Goal: Use online tool/utility: Utilize a website feature to perform a specific function

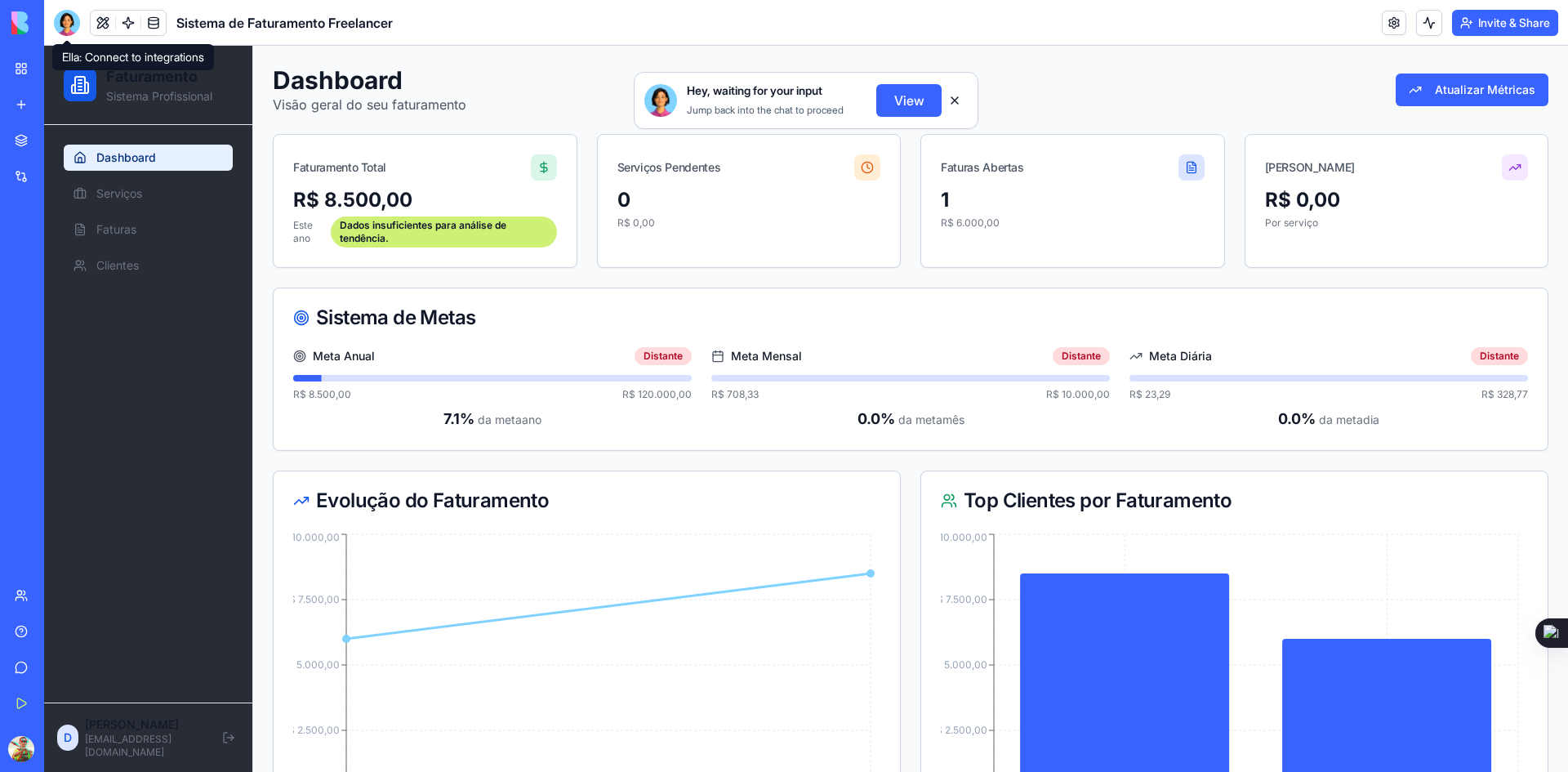
click at [66, 26] on div at bounding box center [67, 23] width 26 height 26
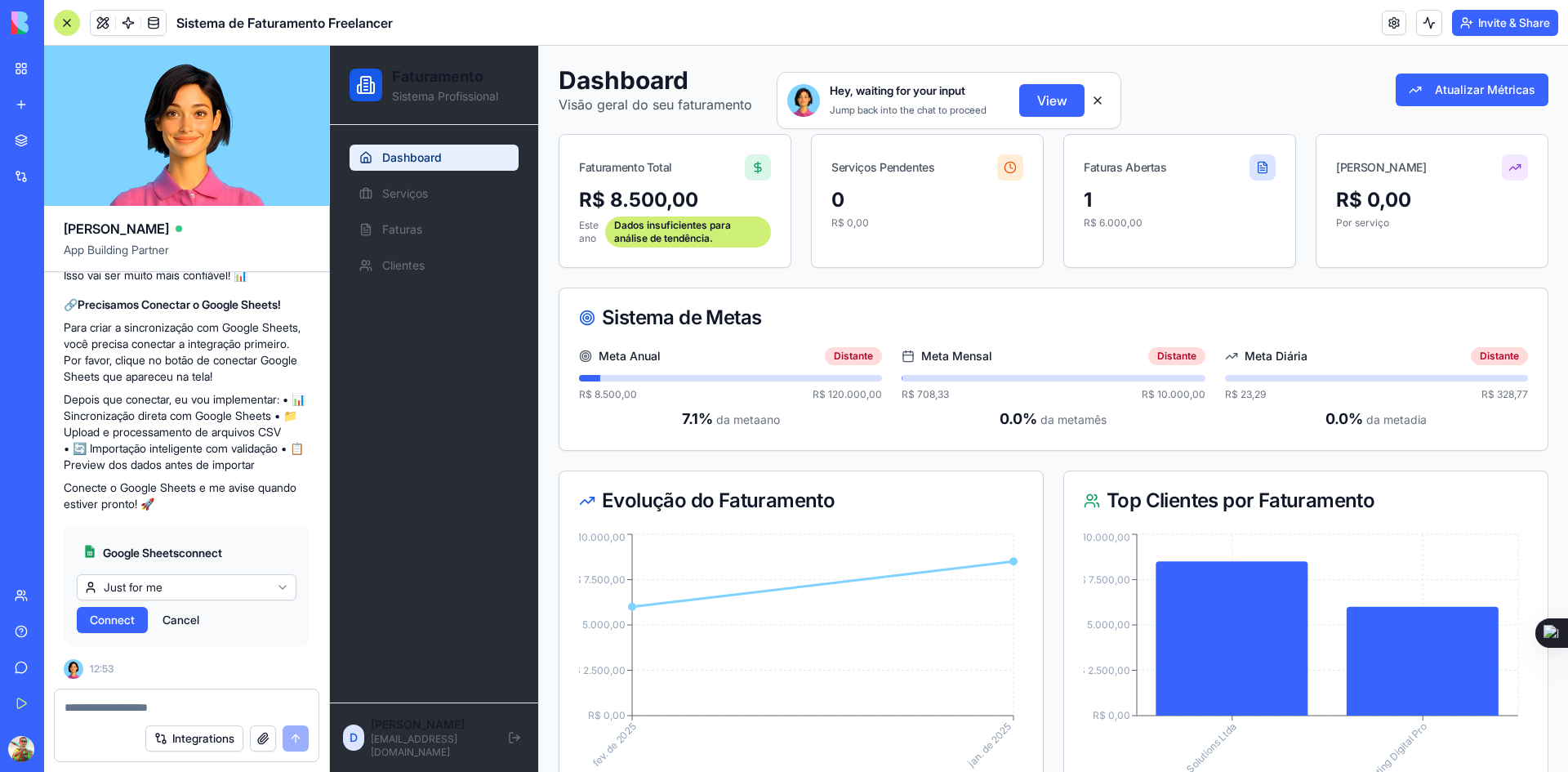
click at [782, 94] on button "View" at bounding box center [1052, 100] width 66 height 33
click at [161, 590] on html "BETA My Workspace New app Marketplace Integrations Recent Sistema de Faturament…" at bounding box center [784, 386] width 1568 height 772
click at [121, 625] on span "Connect" at bounding box center [112, 620] width 45 height 16
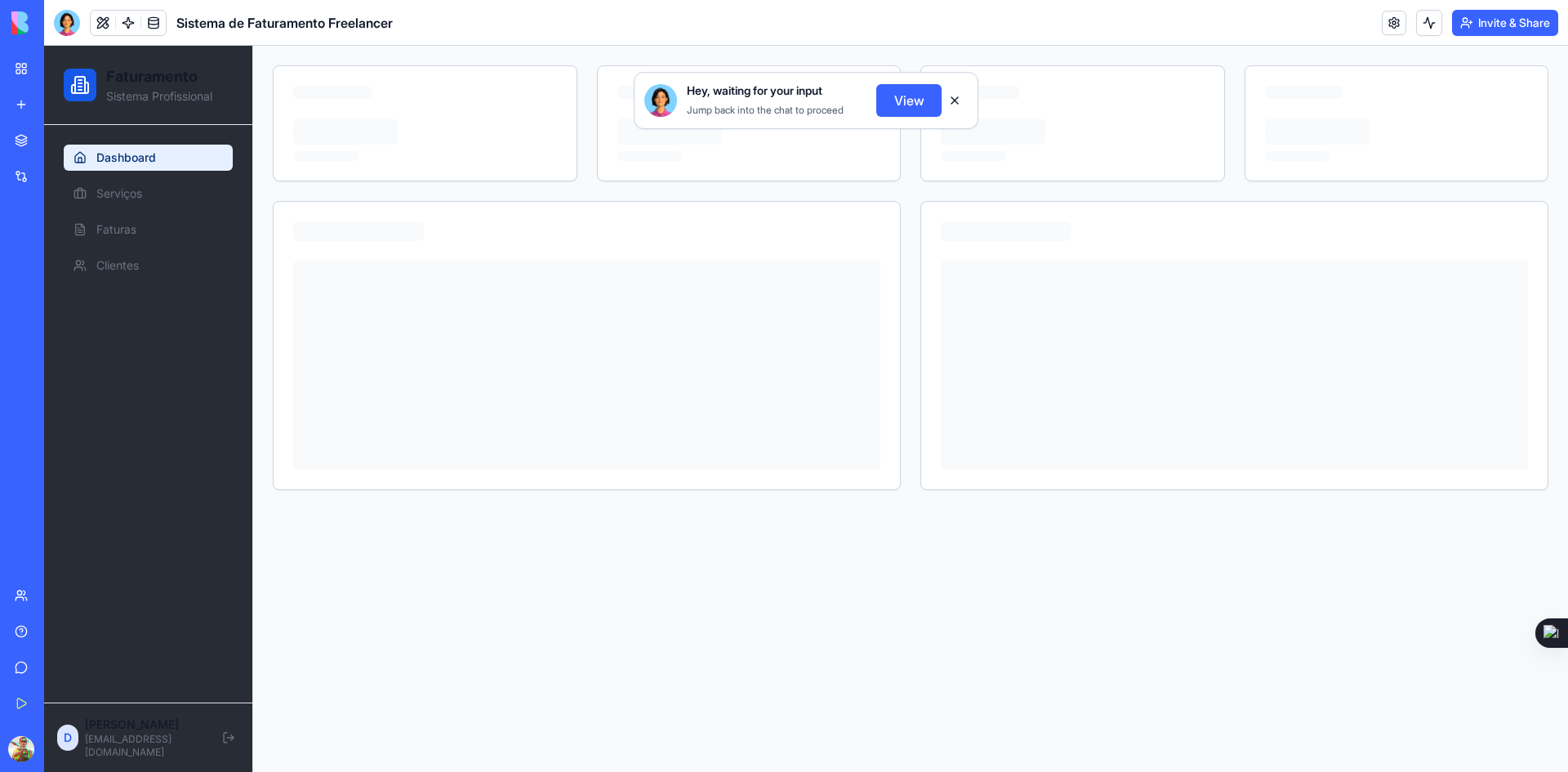
click at [894, 104] on button "View" at bounding box center [910, 100] width 66 height 33
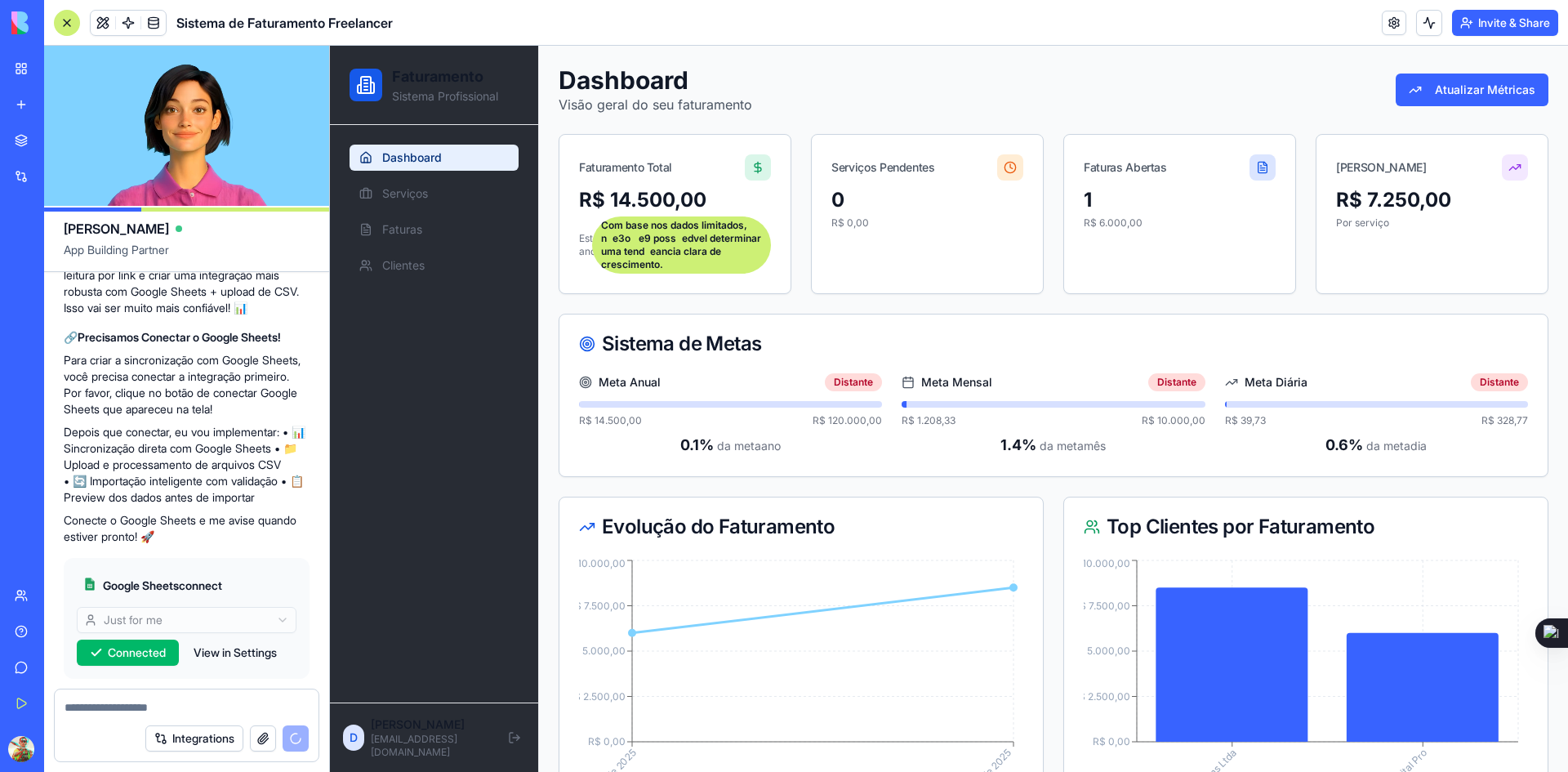
scroll to position [2648, 0]
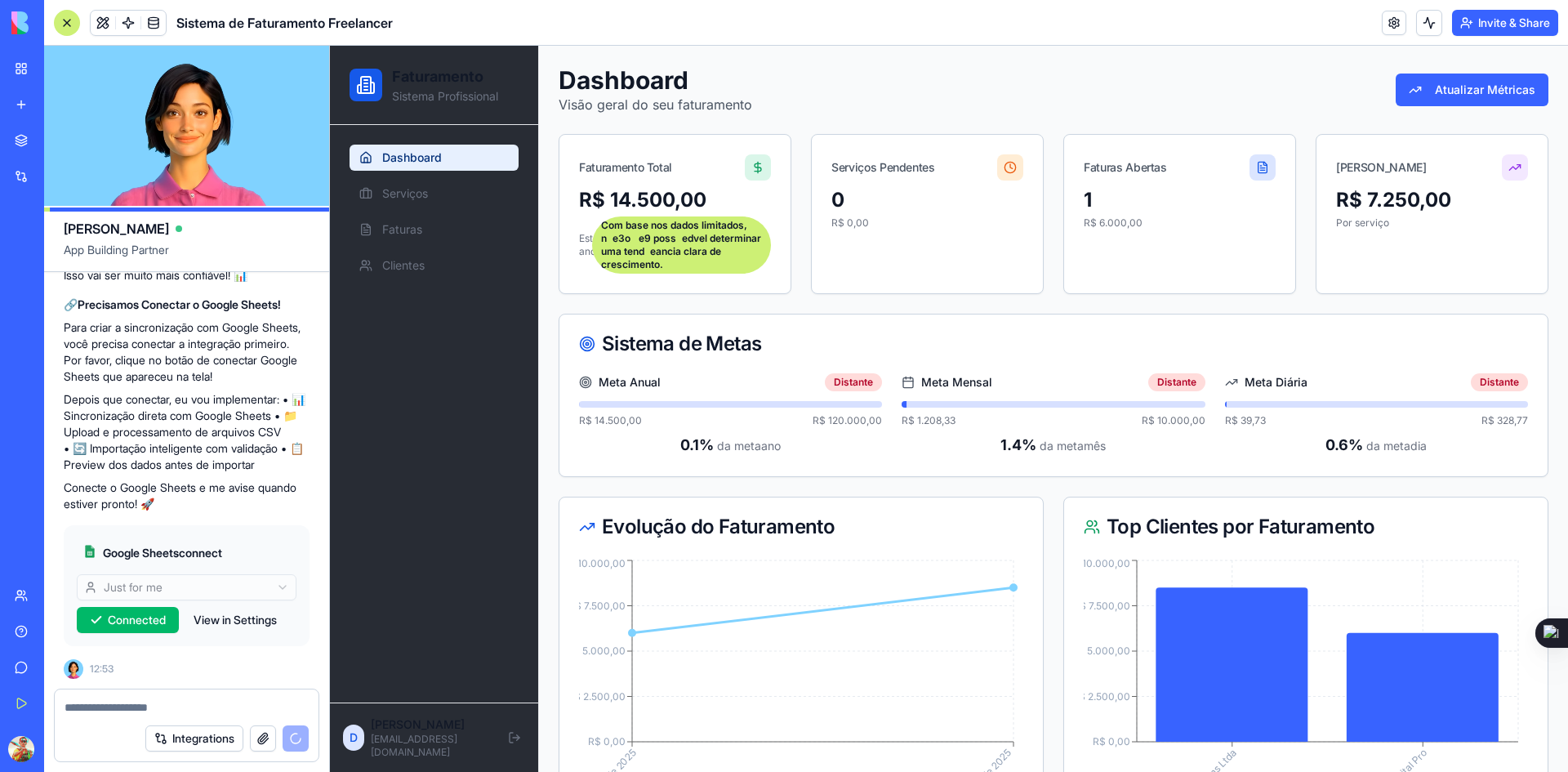
click at [102, 705] on textarea at bounding box center [186, 707] width 244 height 16
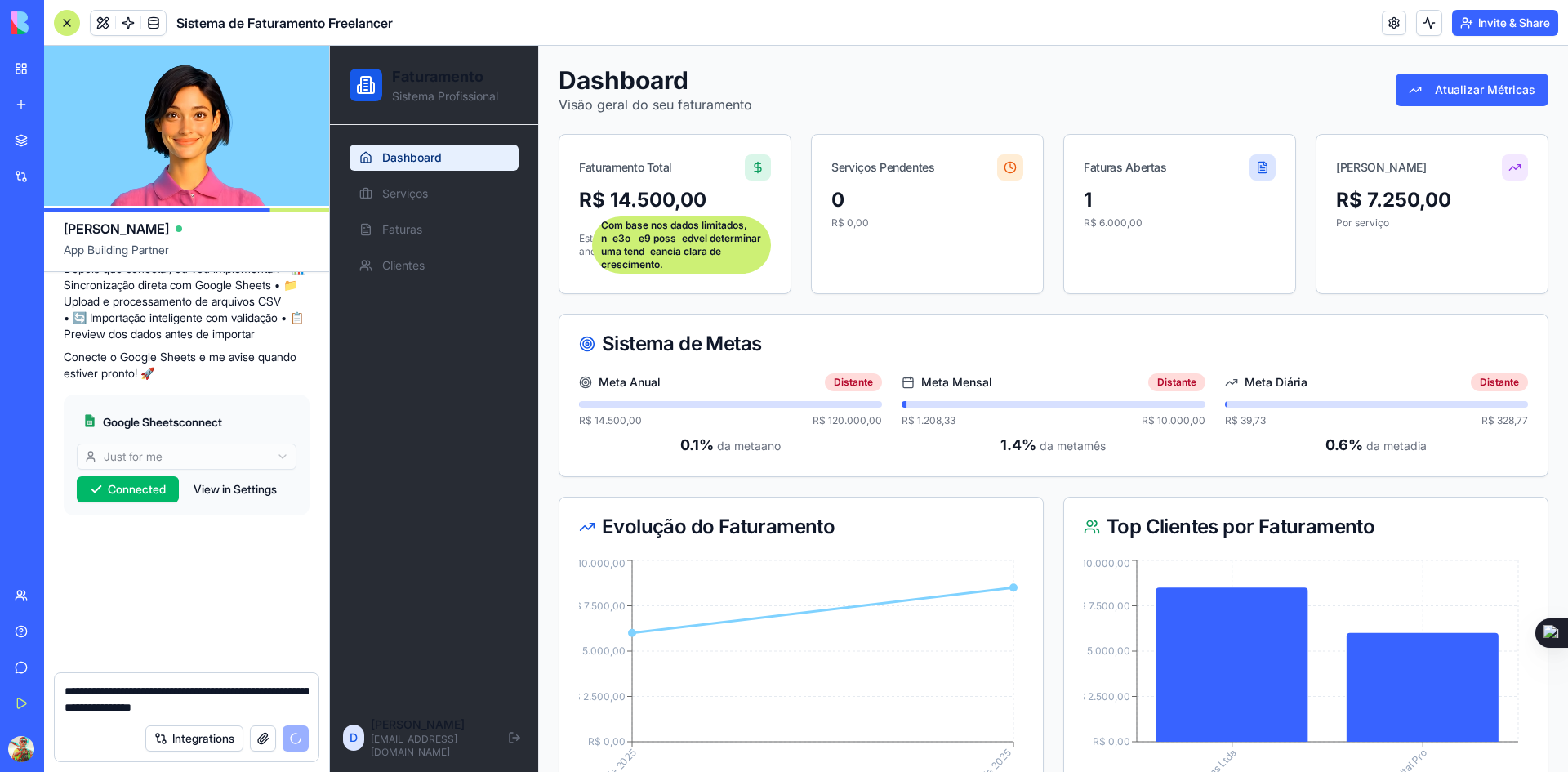
scroll to position [2788, 0]
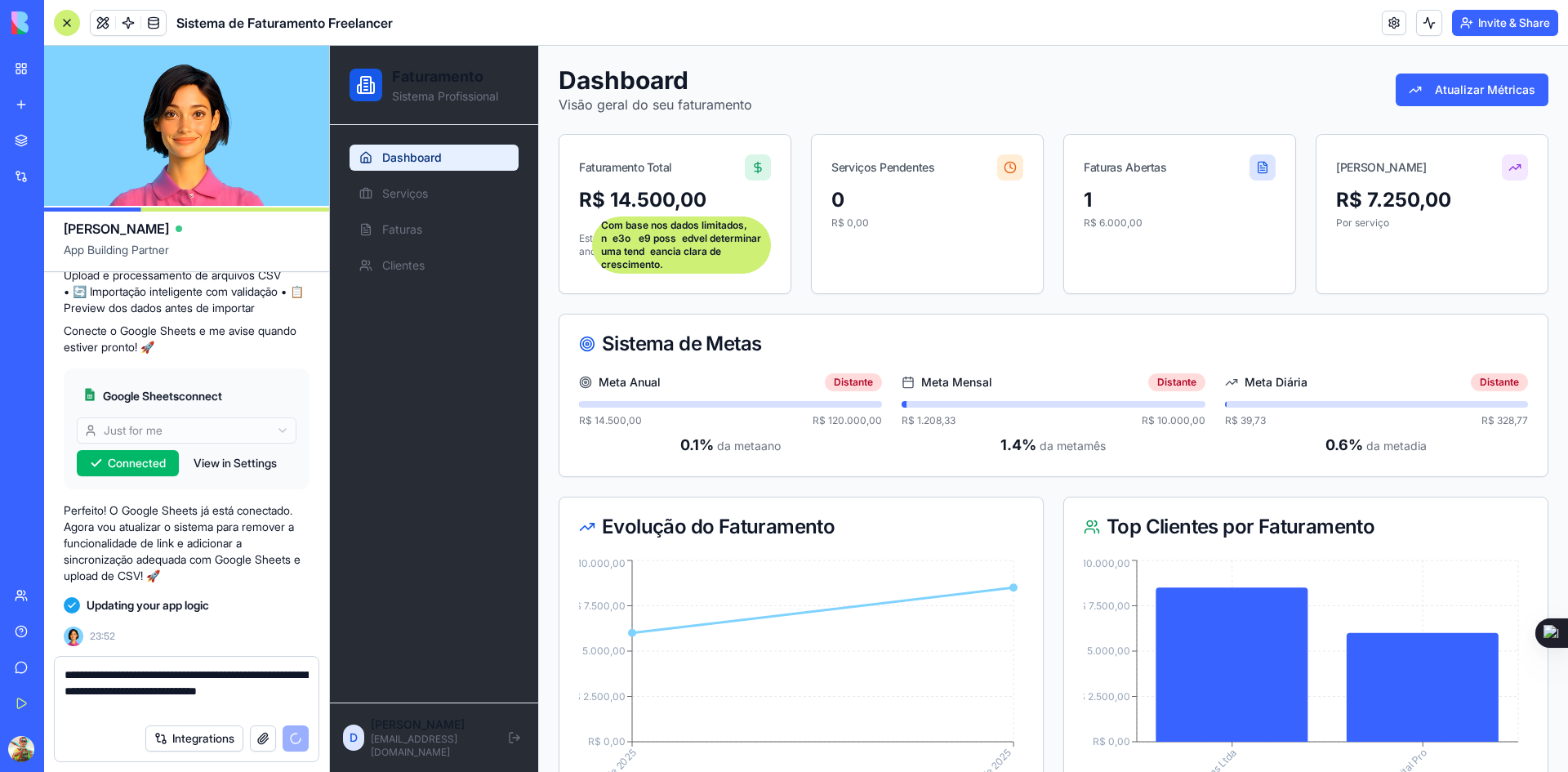
type textarea "**********"
